Goal: Navigation & Orientation: Find specific page/section

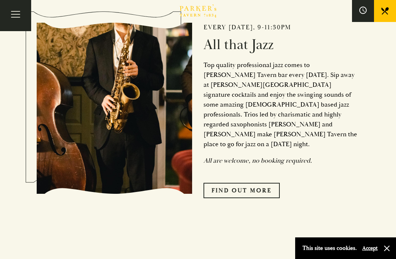
scroll to position [306, 0]
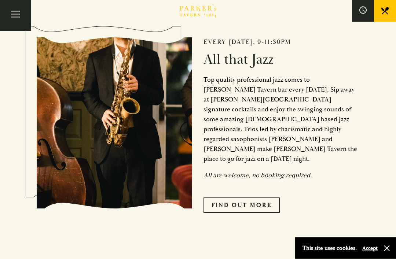
click at [269, 212] on link "Find Out More" at bounding box center [242, 205] width 76 height 15
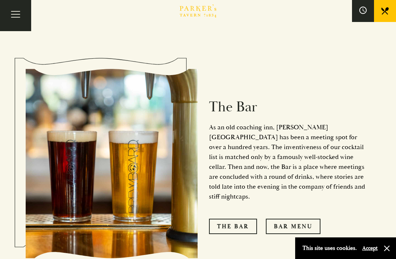
scroll to position [521, 0]
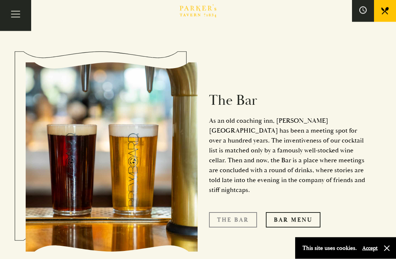
click at [249, 213] on link "The Bar" at bounding box center [233, 220] width 48 height 15
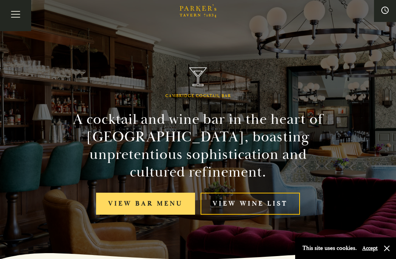
click at [155, 205] on link "View bar menu" at bounding box center [145, 204] width 99 height 22
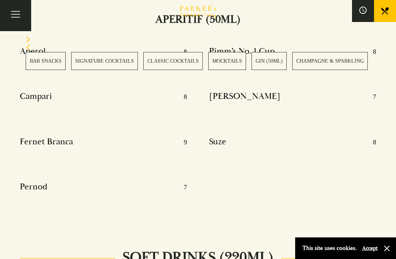
scroll to position [3334, 0]
